Goal: Task Accomplishment & Management: Manage account settings

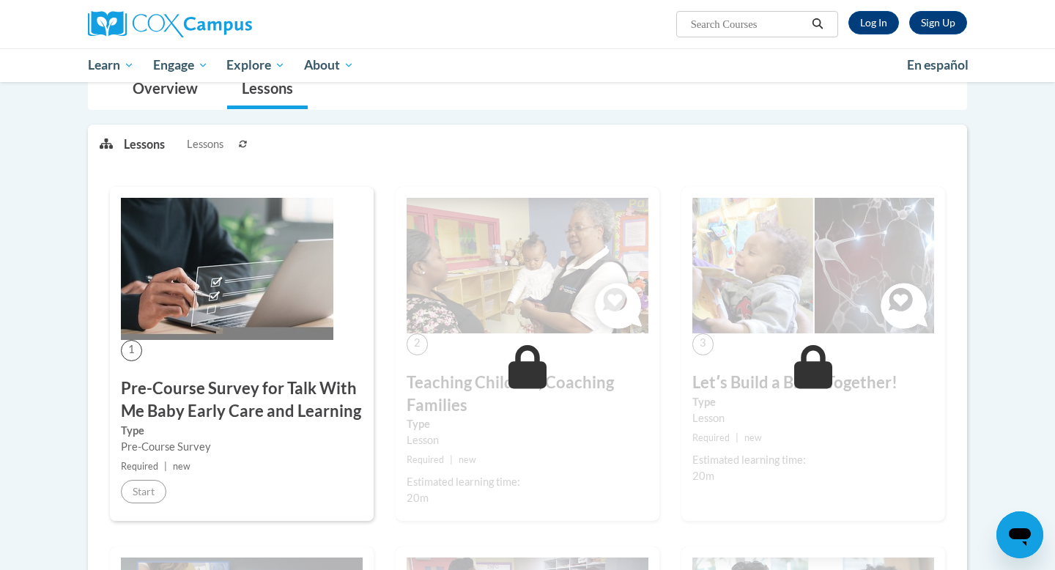
scroll to position [147, 0]
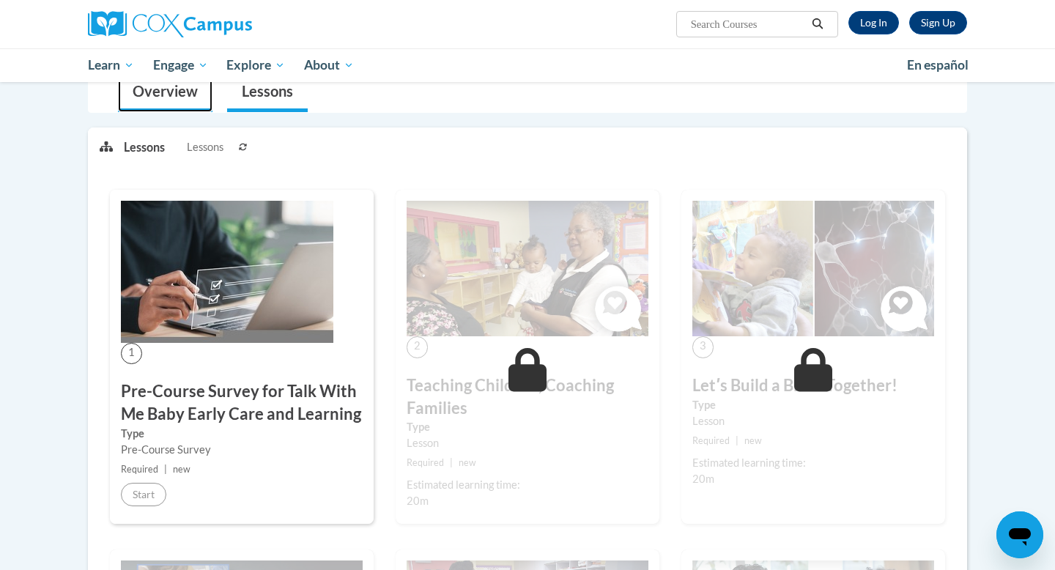
click at [166, 100] on link "Overview" at bounding box center [165, 92] width 95 height 39
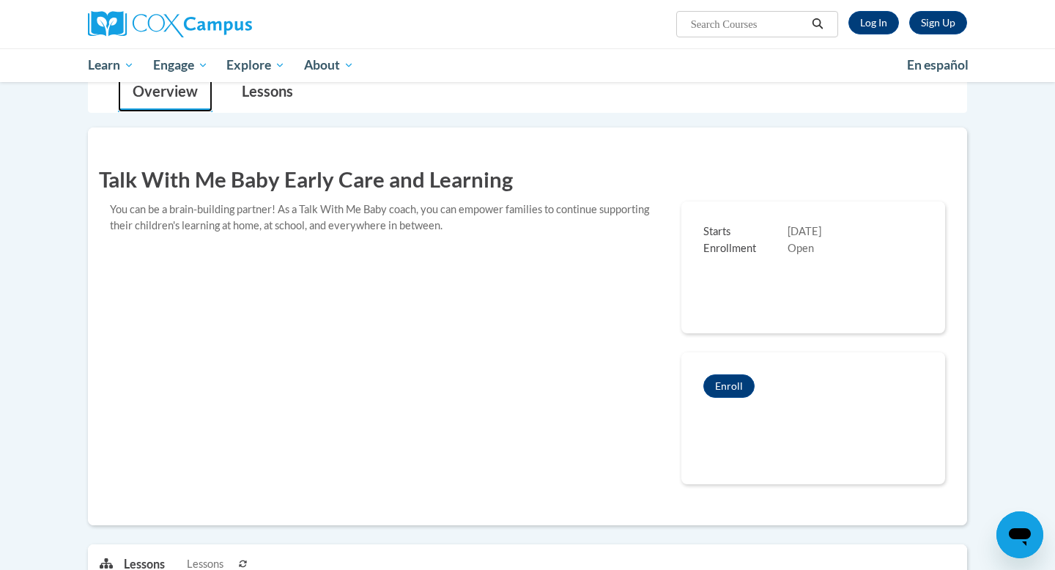
scroll to position [1026, 0]
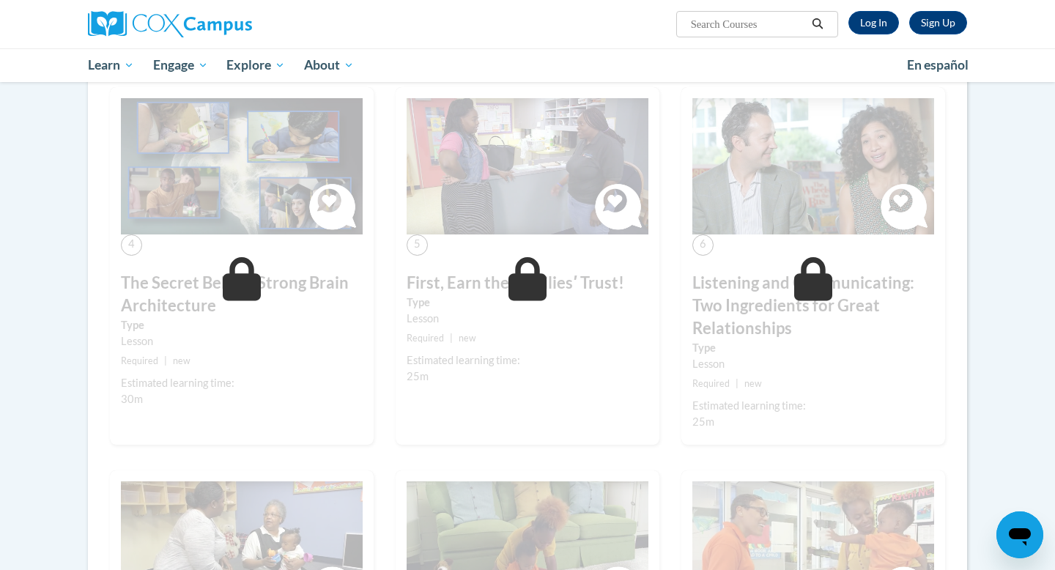
click at [1036, 360] on body "Sign Up Log In Search Search... Toggle navigation My Learning My Learning My Co…" at bounding box center [527, 305] width 1055 height 2663
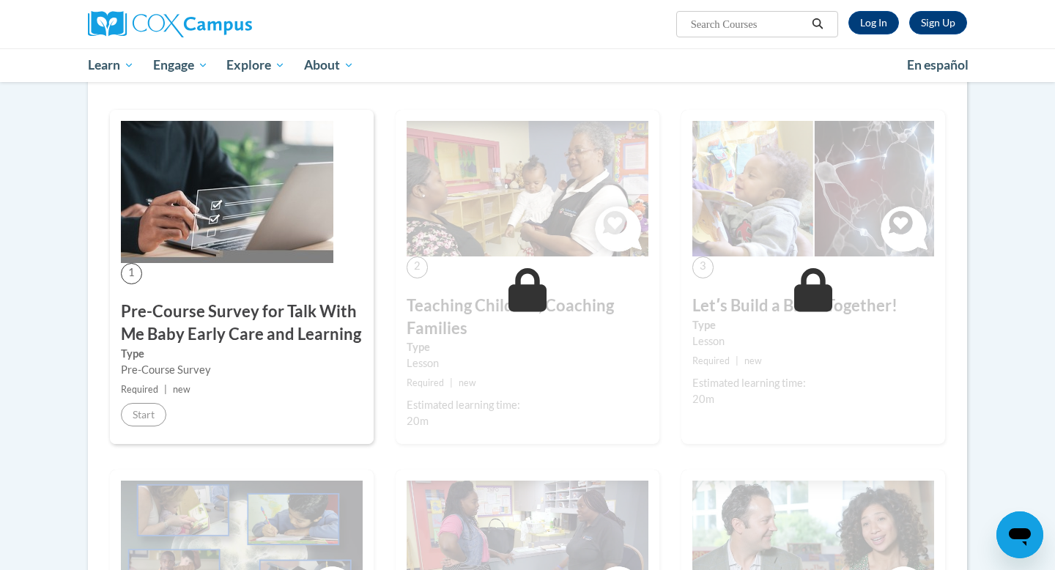
scroll to position [615, 0]
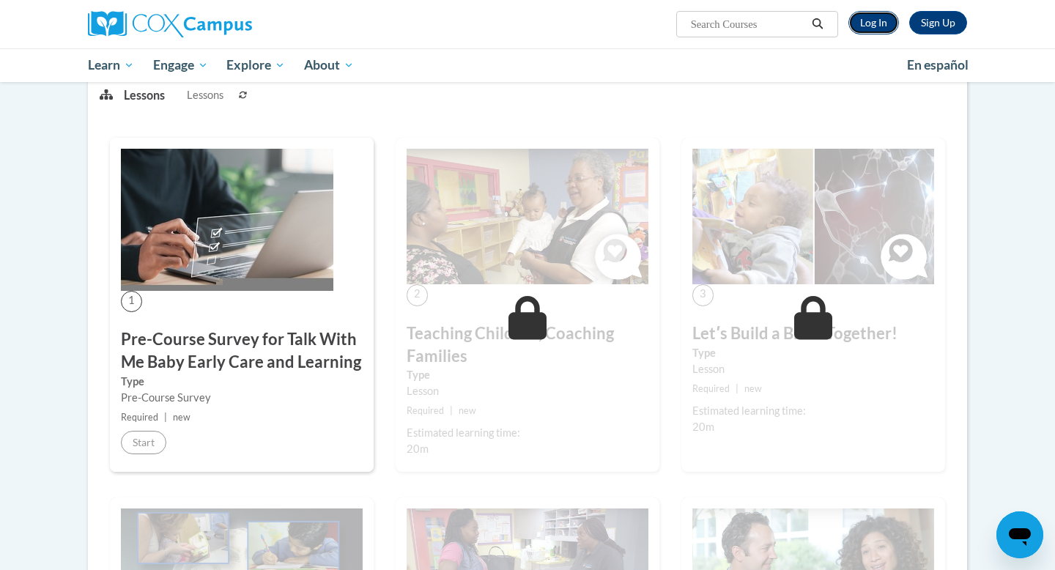
click at [866, 19] on link "Log In" at bounding box center [873, 22] width 51 height 23
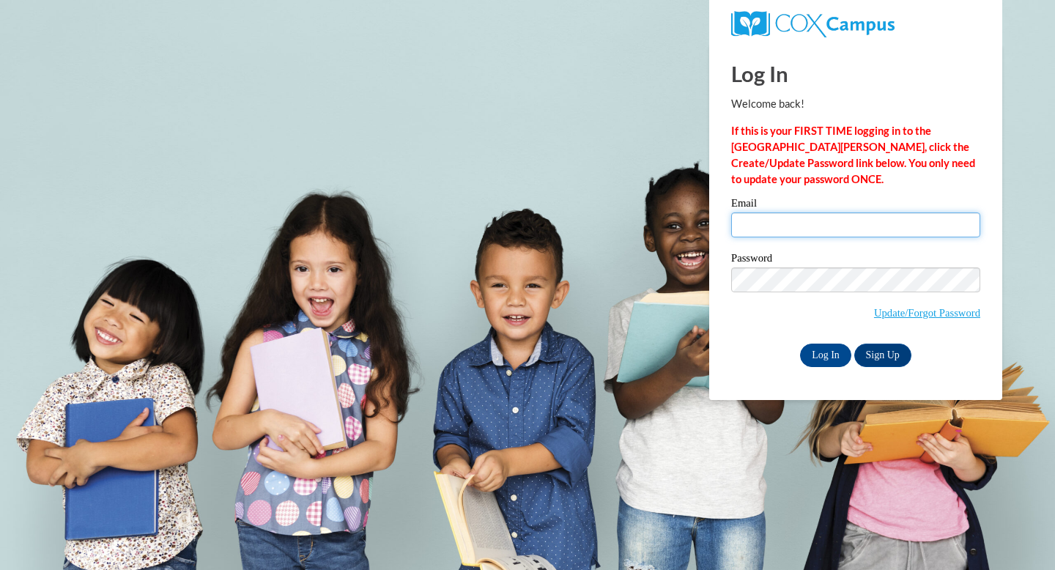
click at [788, 227] on input "Email" at bounding box center [855, 224] width 249 height 25
type input "ddeleon@gallowayschool.org"
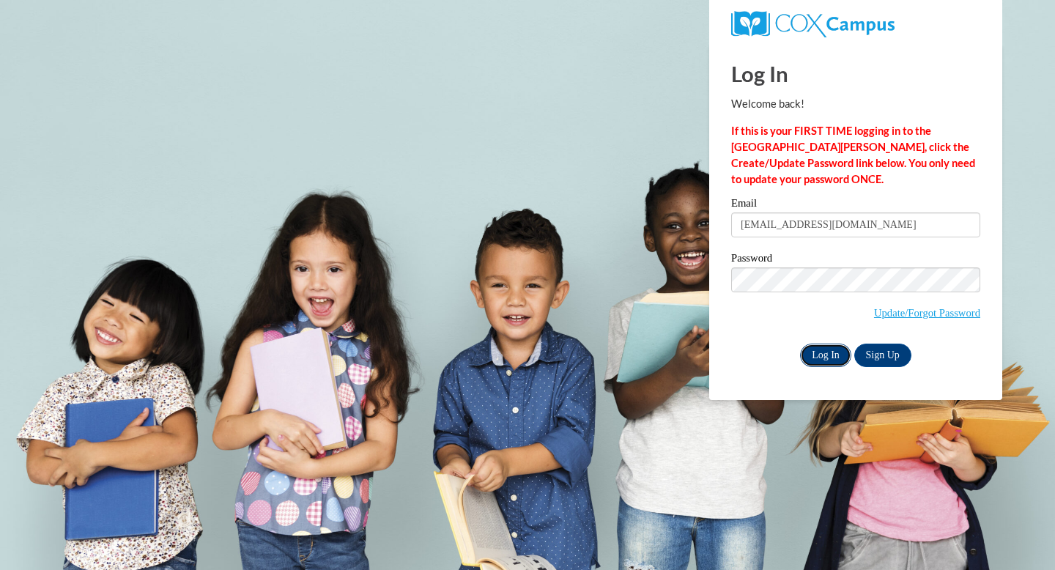
click at [834, 356] on input "Log In" at bounding box center [825, 355] width 51 height 23
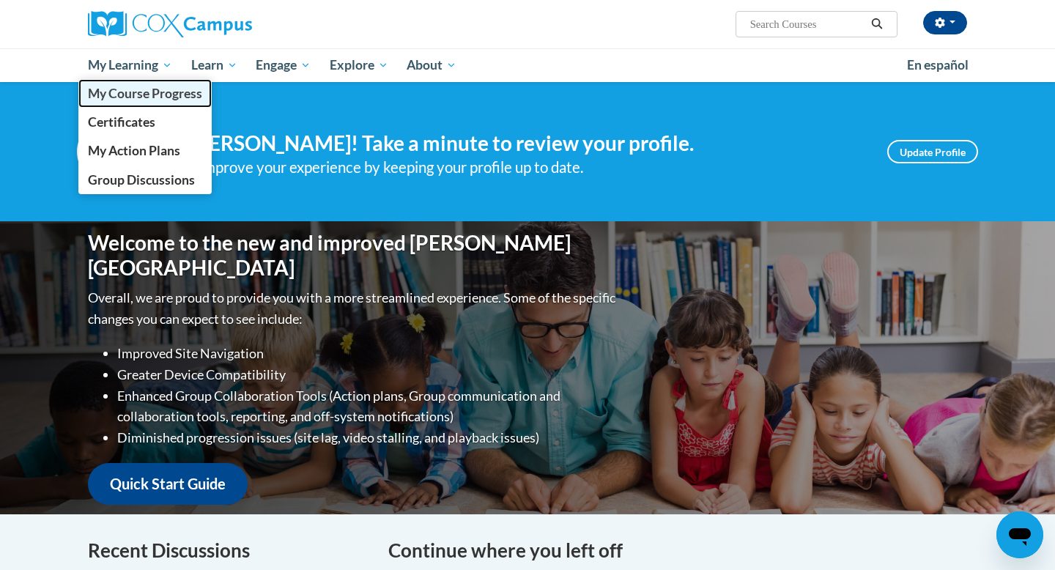
click at [134, 89] on span "My Course Progress" at bounding box center [145, 93] width 114 height 15
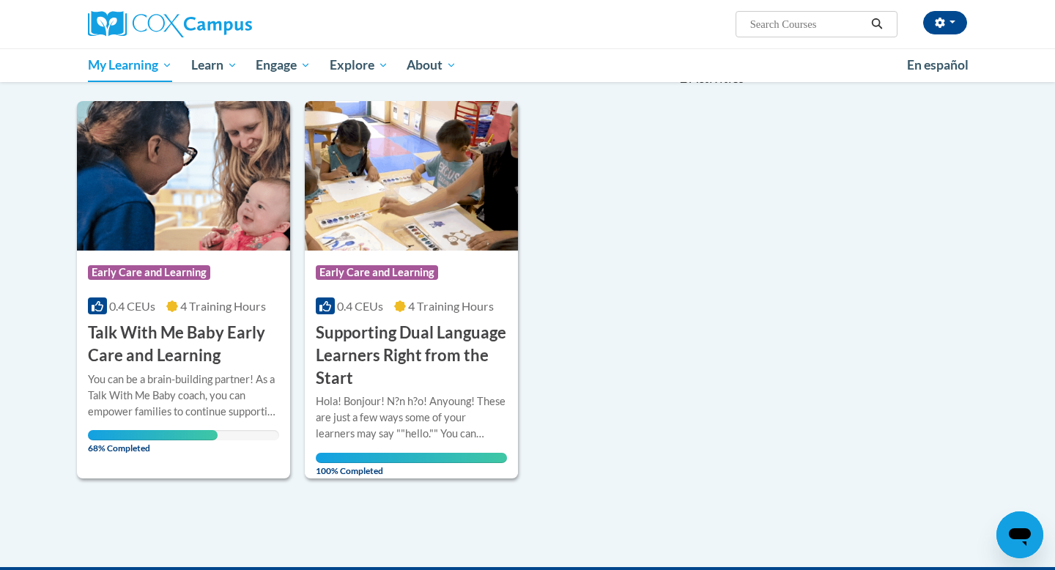
scroll to position [205, 0]
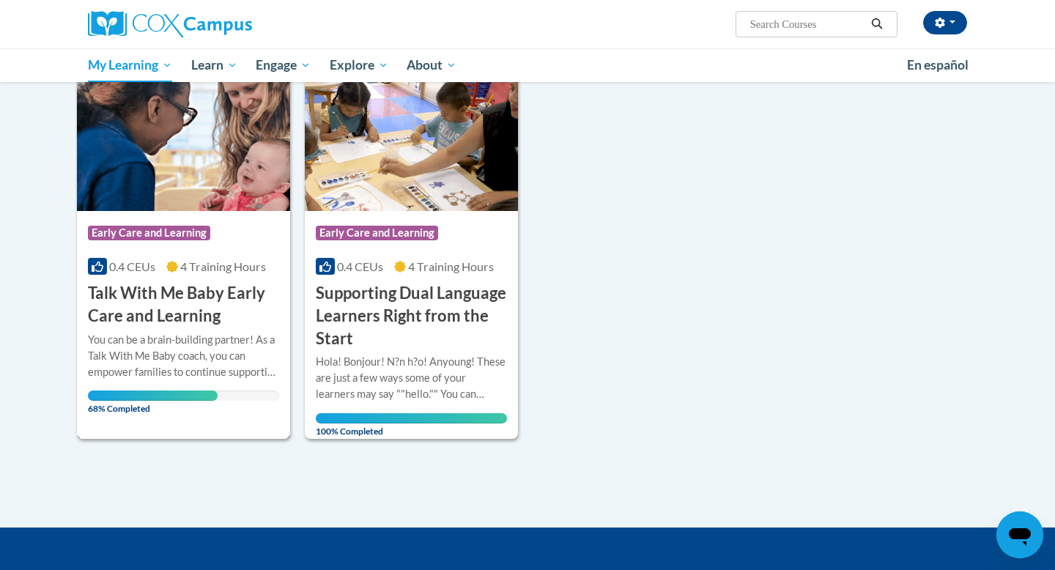
click at [248, 242] on div "Course Category: Early Care and Learning" at bounding box center [183, 234] width 191 height 33
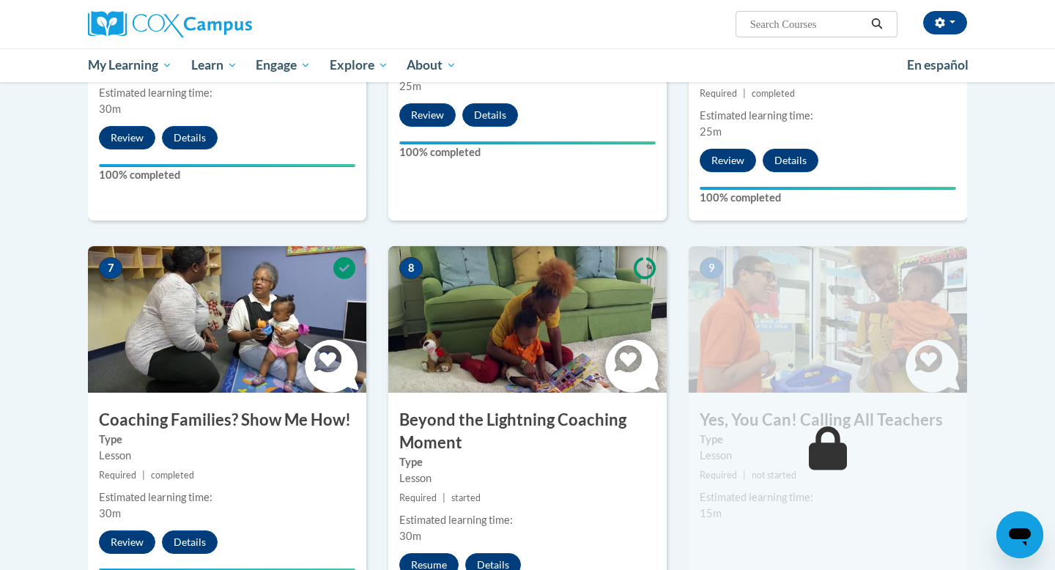
scroll to position [1026, 0]
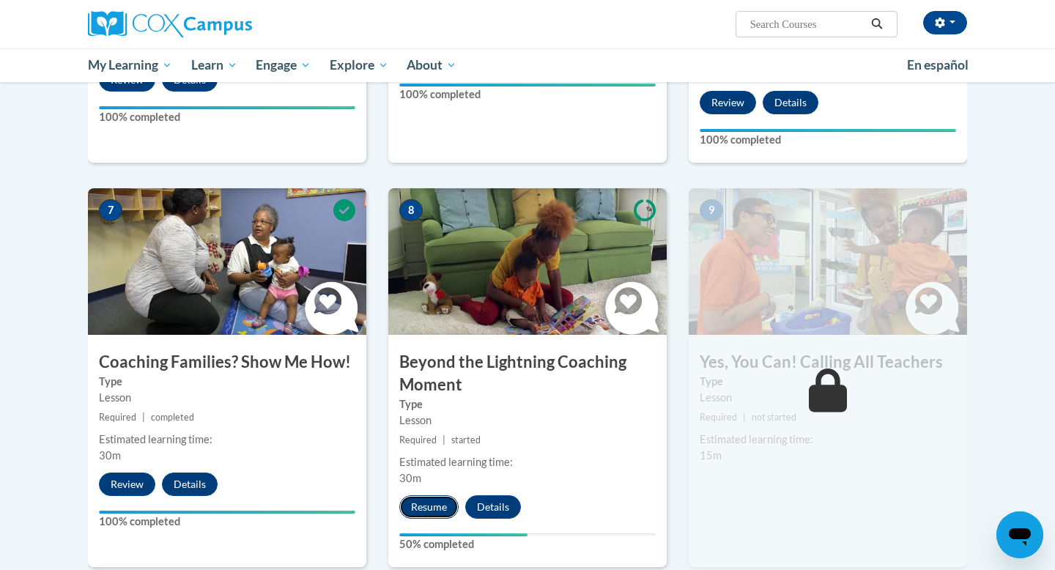
click at [436, 495] on button "Resume" at bounding box center [428, 506] width 59 height 23
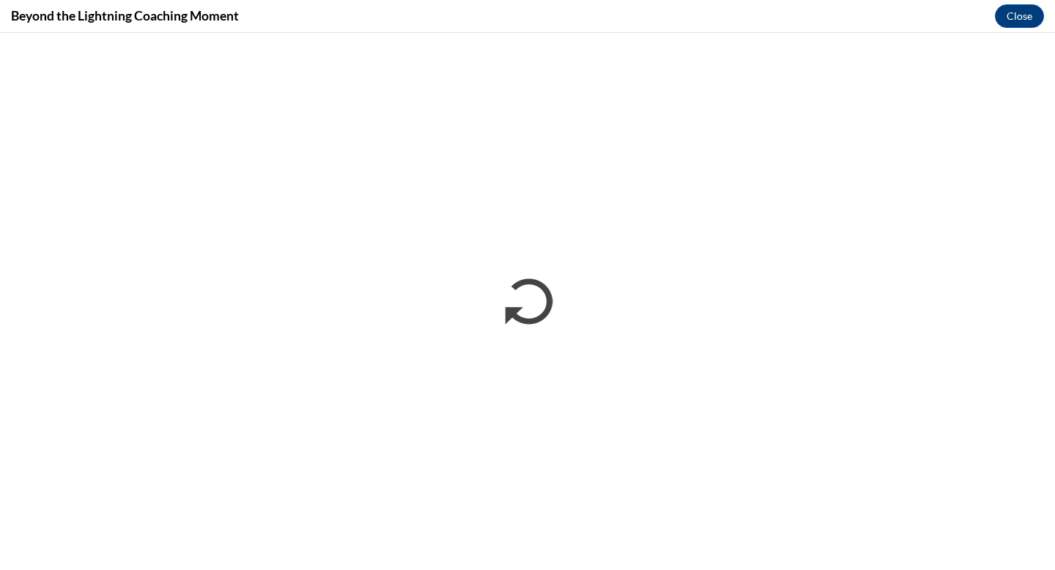
scroll to position [0, 0]
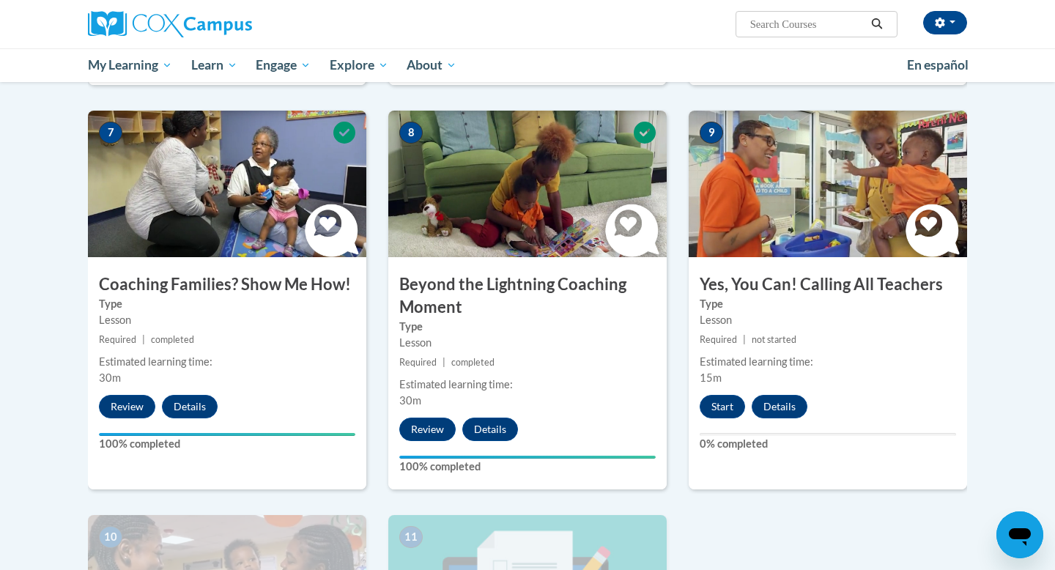
scroll to position [1114, 0]
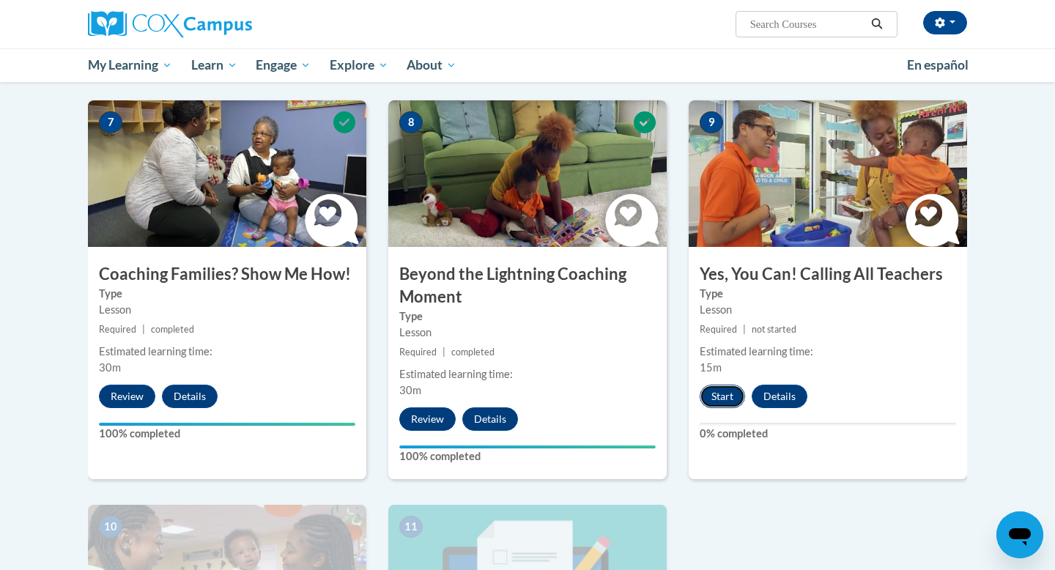
click at [733, 385] on button "Start" at bounding box center [722, 396] width 45 height 23
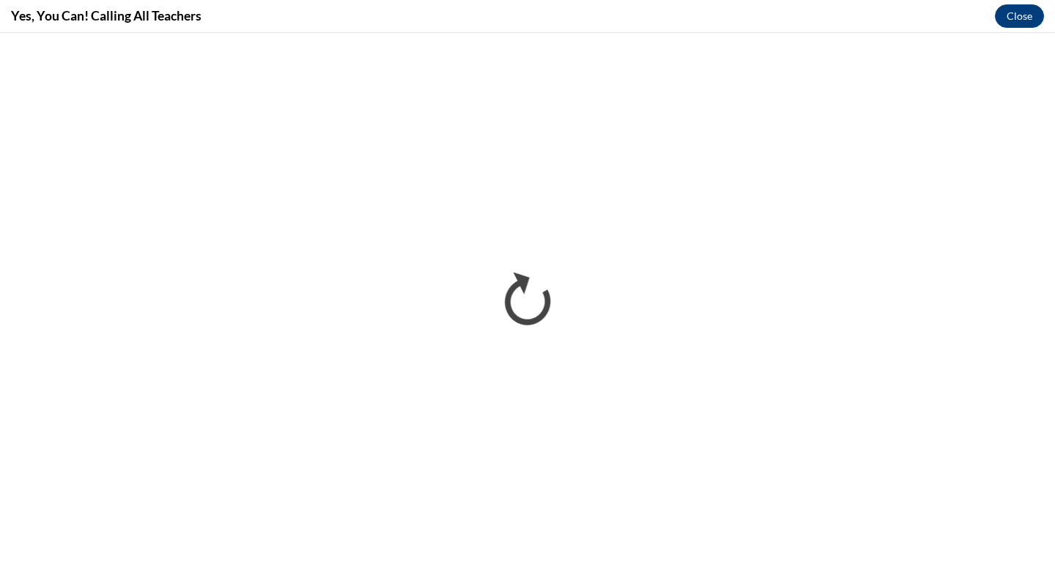
scroll to position [0, 0]
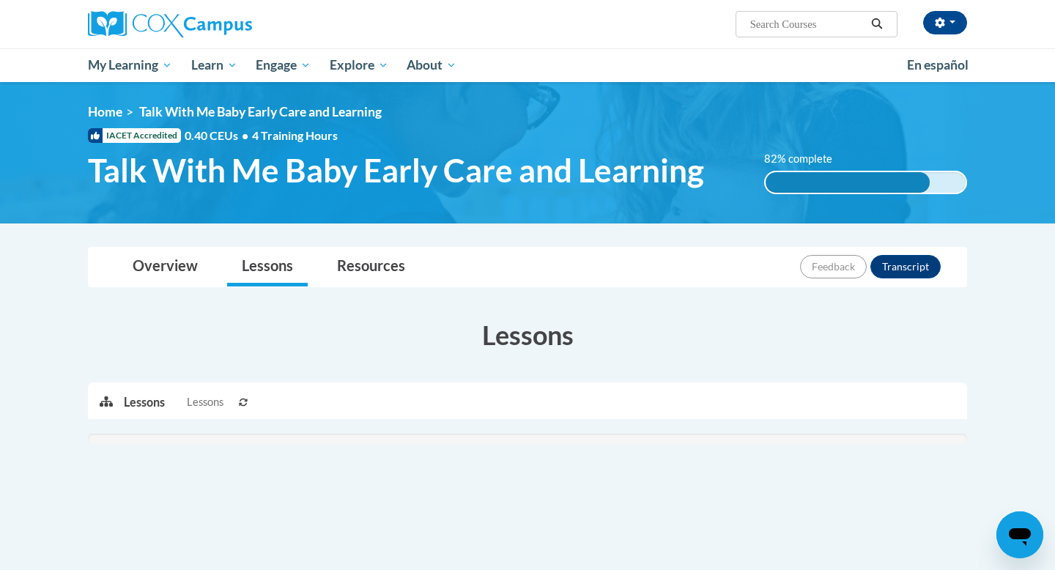
click at [1017, 352] on body "[PERSON_NAME] (Eastern Daylight Time GMT-0400 ) My Profile Inbox My Transcripts…" at bounding box center [527, 432] width 1055 height 864
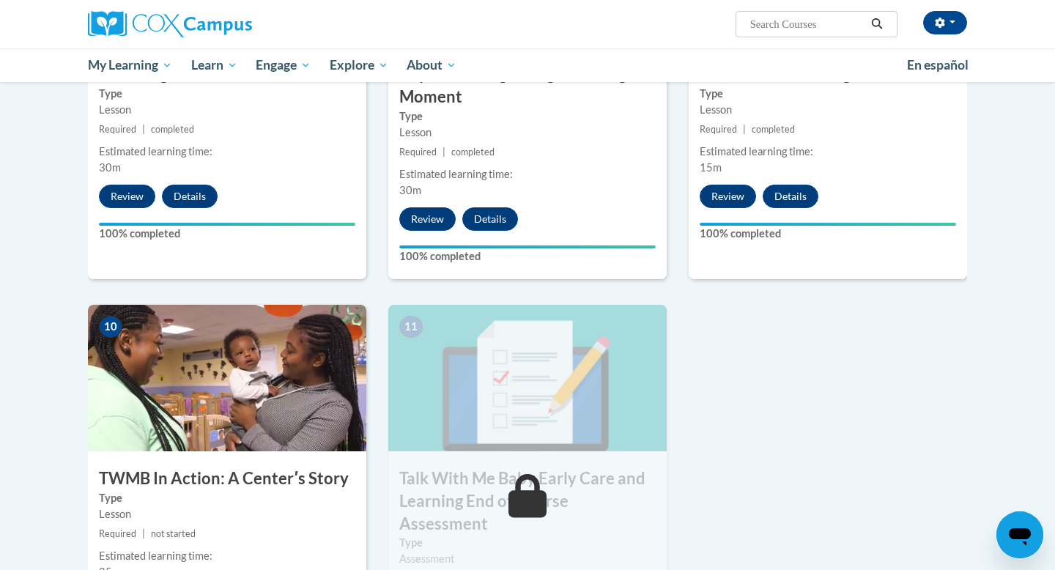
scroll to position [1348, 0]
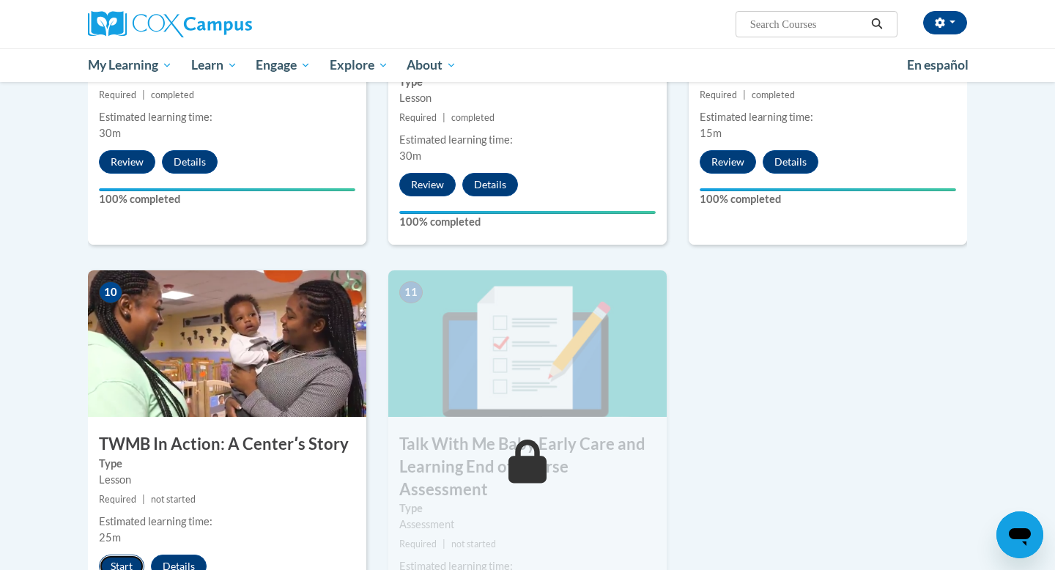
click at [128, 555] on button "Start" at bounding box center [121, 566] width 45 height 23
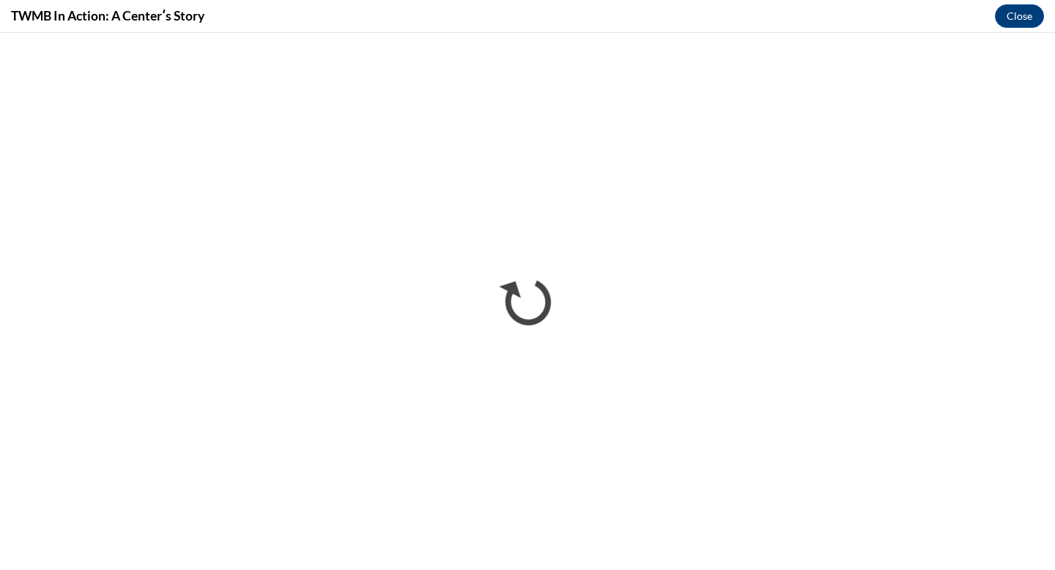
scroll to position [0, 0]
